Goal: Navigation & Orientation: Find specific page/section

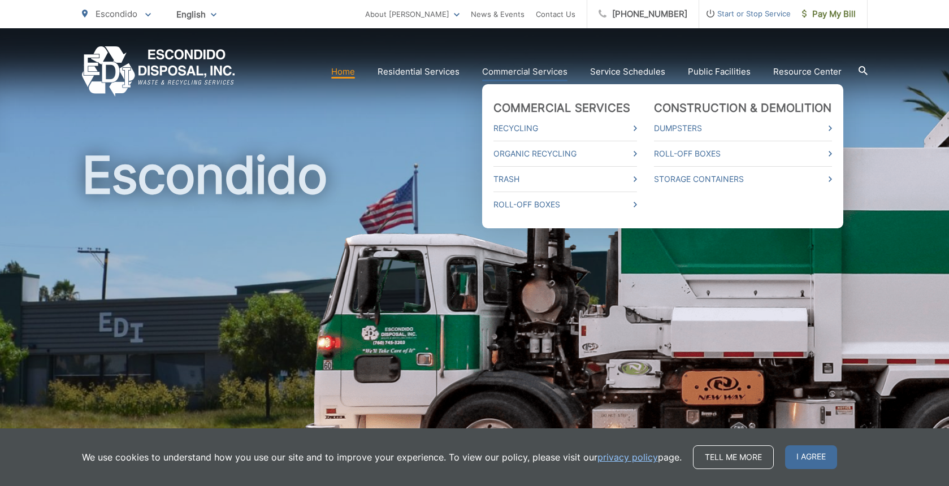
click at [524, 72] on link "Commercial Services" at bounding box center [524, 72] width 85 height 14
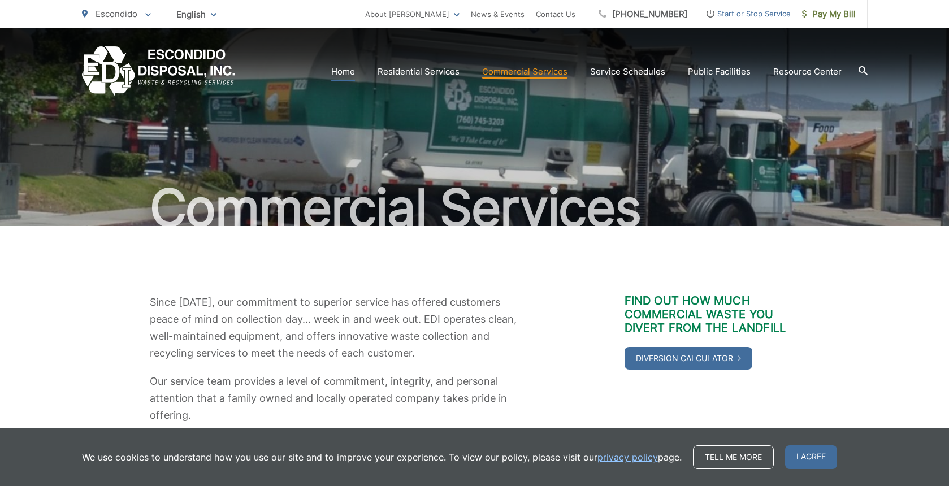
click at [347, 69] on link "Home" at bounding box center [343, 72] width 24 height 14
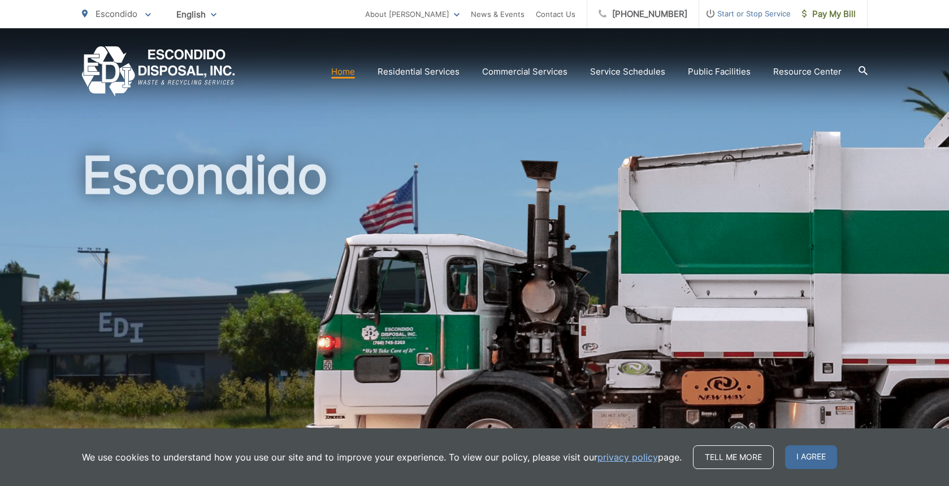
click at [349, 71] on link "Home" at bounding box center [343, 72] width 24 height 14
